Goal: Check status: Check status

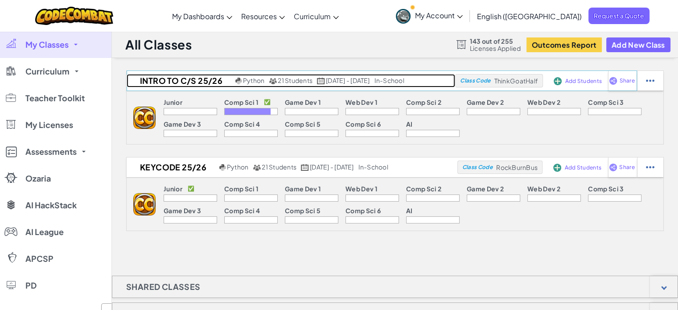
click at [210, 76] on h2 "Intro to C/S 25/26" at bounding box center [180, 80] width 107 height 13
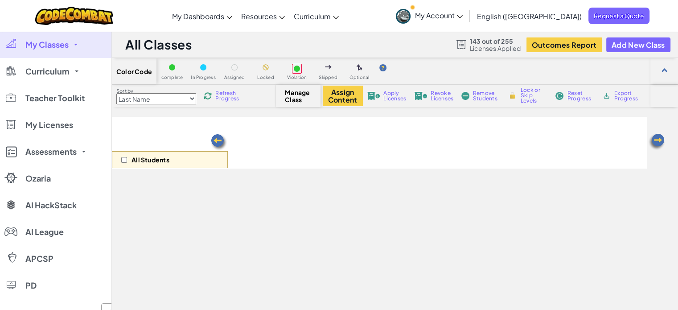
select select "560f1a9f22961295f9427742"
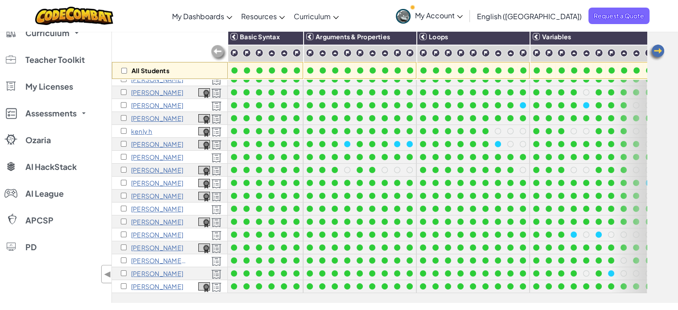
scroll to position [65, 65]
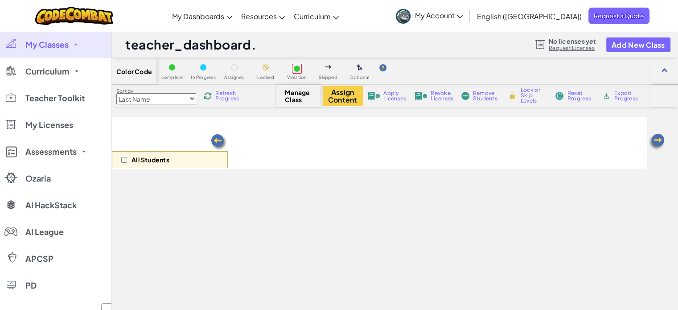
select select "560f1a9f22961295f9427742"
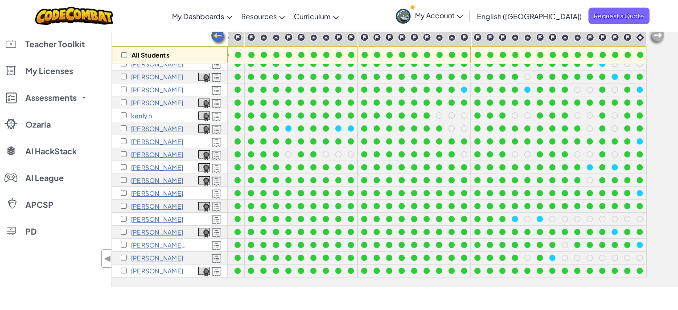
scroll to position [89, 0]
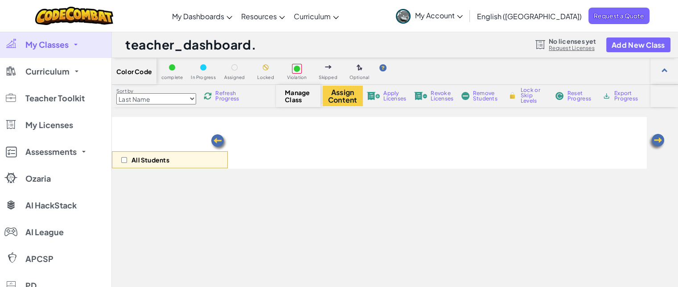
select select "560f1a9f22961295f9427742"
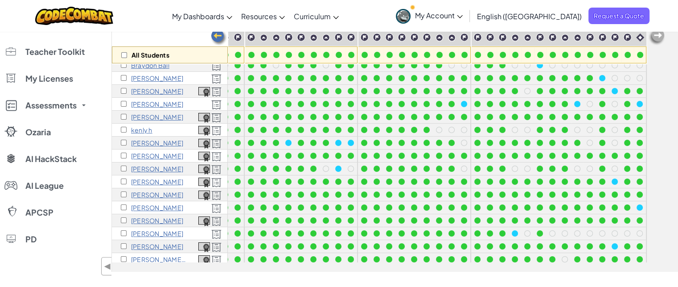
scroll to position [89, 0]
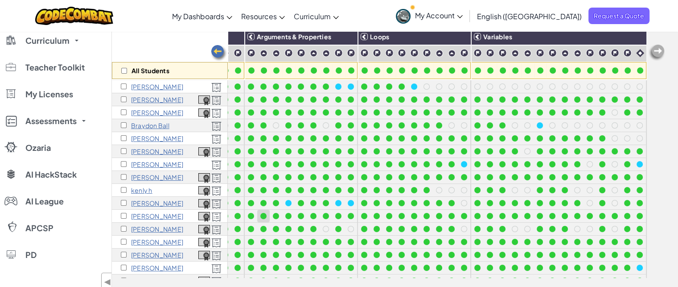
scroll to position [45, 65]
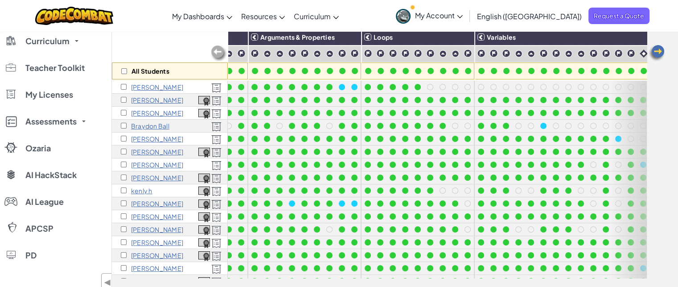
scroll to position [0, 65]
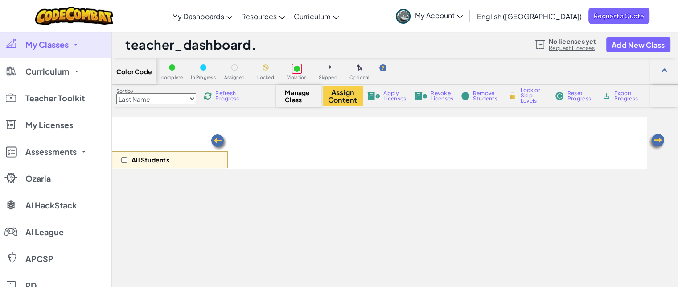
select select "560f1a9f22961295f9427742"
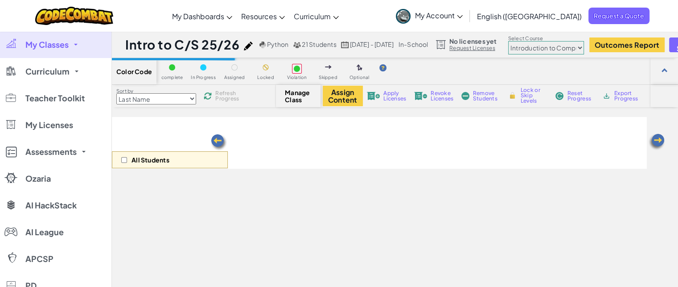
scroll to position [88, 0]
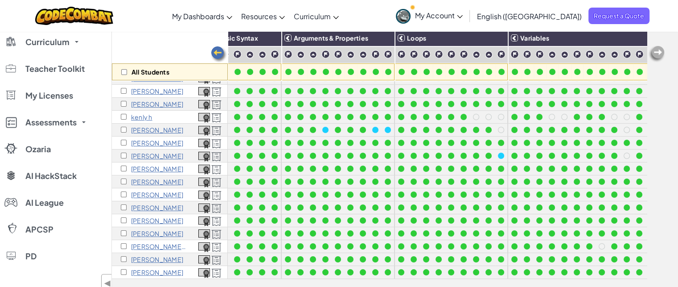
scroll to position [80, 0]
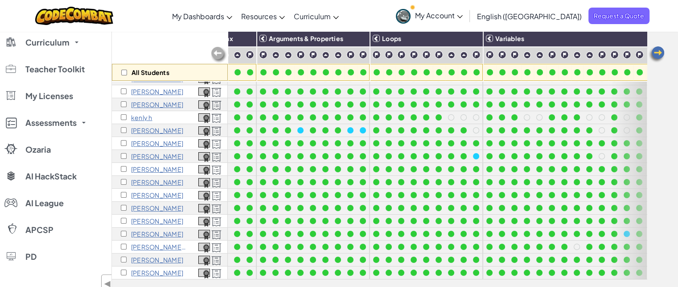
scroll to position [80, 65]
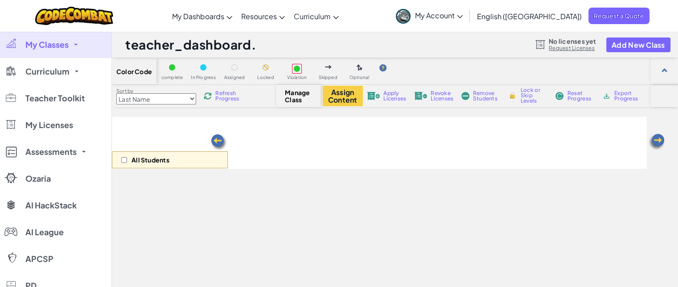
select select "560f1a9f22961295f9427742"
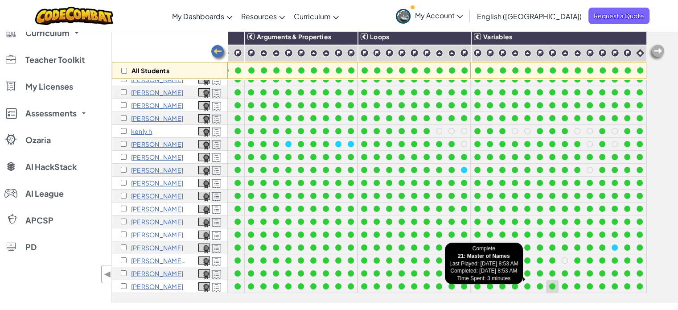
scroll to position [65, 65]
